Goal: Information Seeking & Learning: Learn about a topic

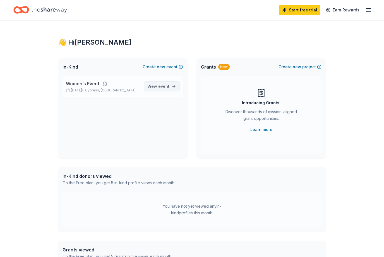
click at [164, 91] on link "View event" at bounding box center [162, 86] width 36 height 10
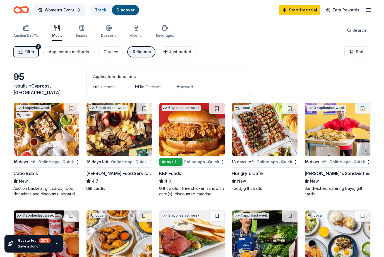
click at [25, 50] on span "Filter" at bounding box center [30, 52] width 10 height 7
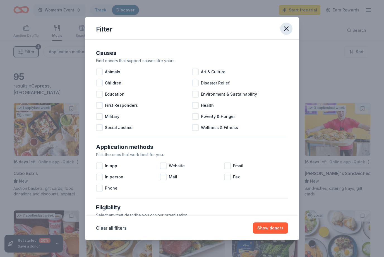
click at [290, 33] on button "button" at bounding box center [286, 29] width 12 height 12
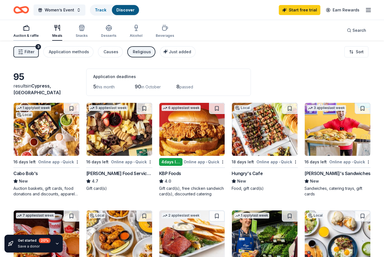
click at [23, 35] on div "Auction & raffle" at bounding box center [25, 35] width 25 height 4
click at [57, 29] on icon "button" at bounding box center [57, 28] width 7 height 7
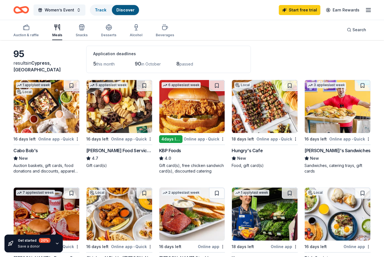
scroll to position [23, 0]
click at [293, 141] on div "Online app • Quick" at bounding box center [276, 139] width 41 height 7
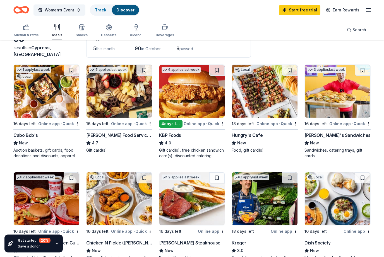
scroll to position [0, 0]
